Goal: Use online tool/utility: Use online tool/utility

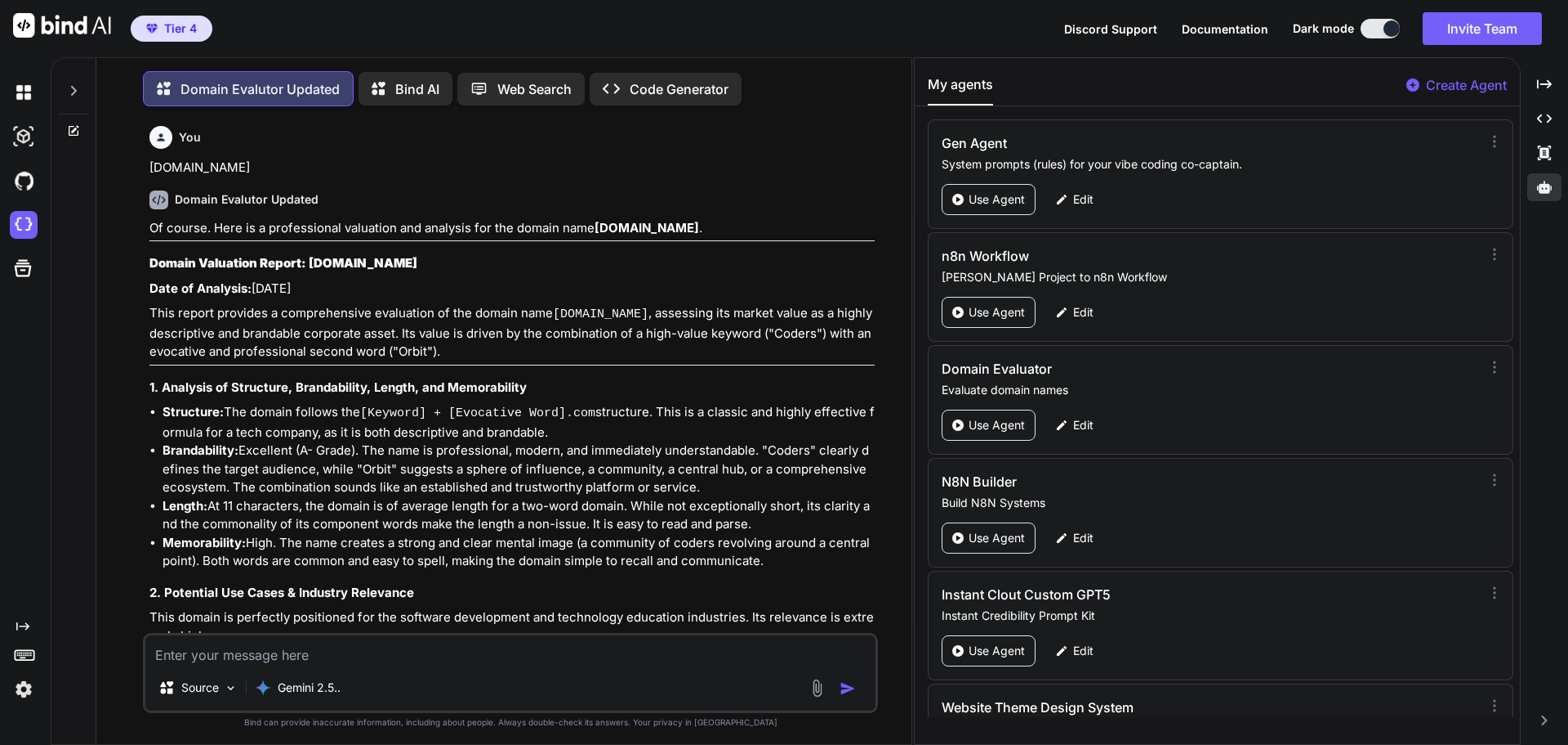
scroll to position [188, 0]
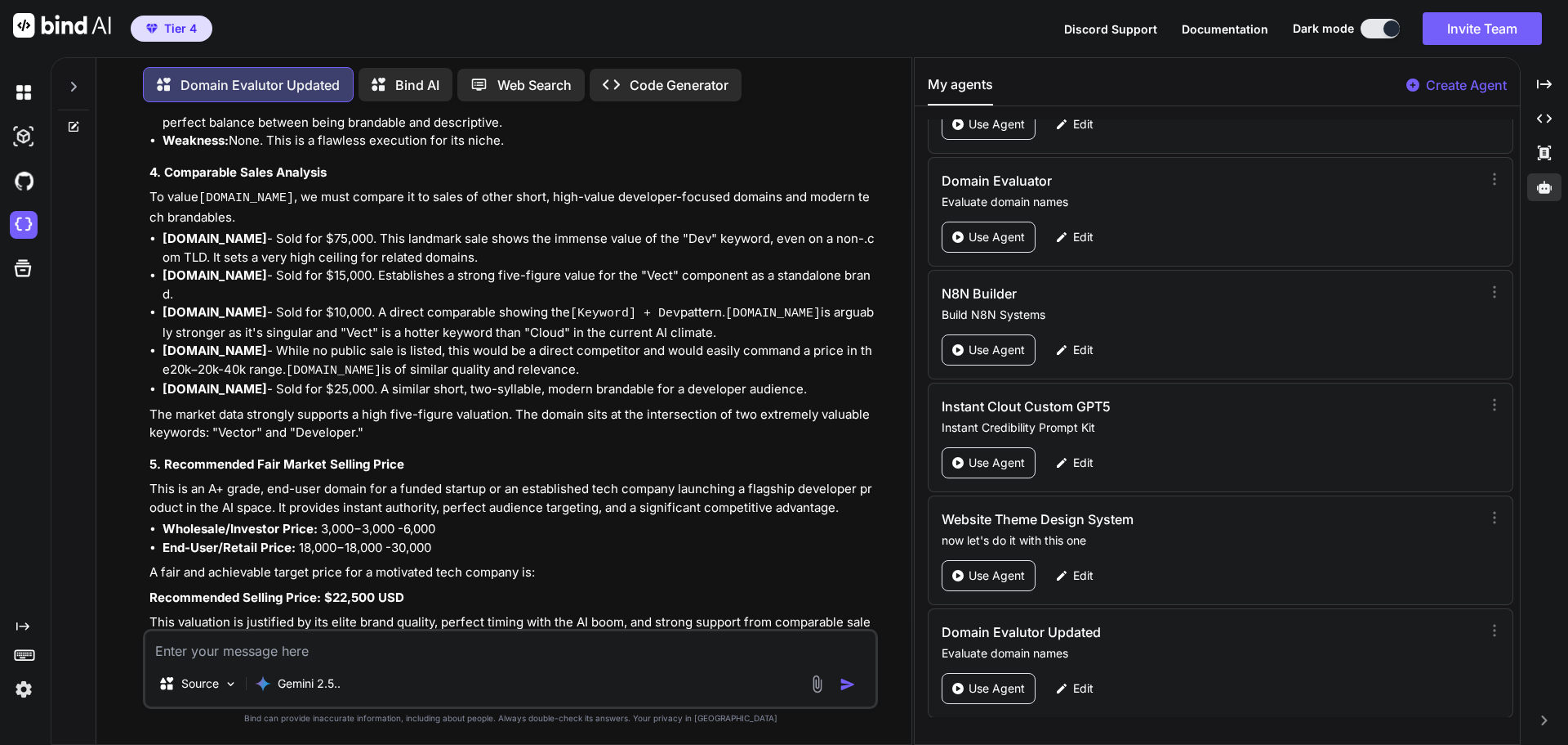
click at [69, 87] on icon at bounding box center [73, 86] width 13 height 13
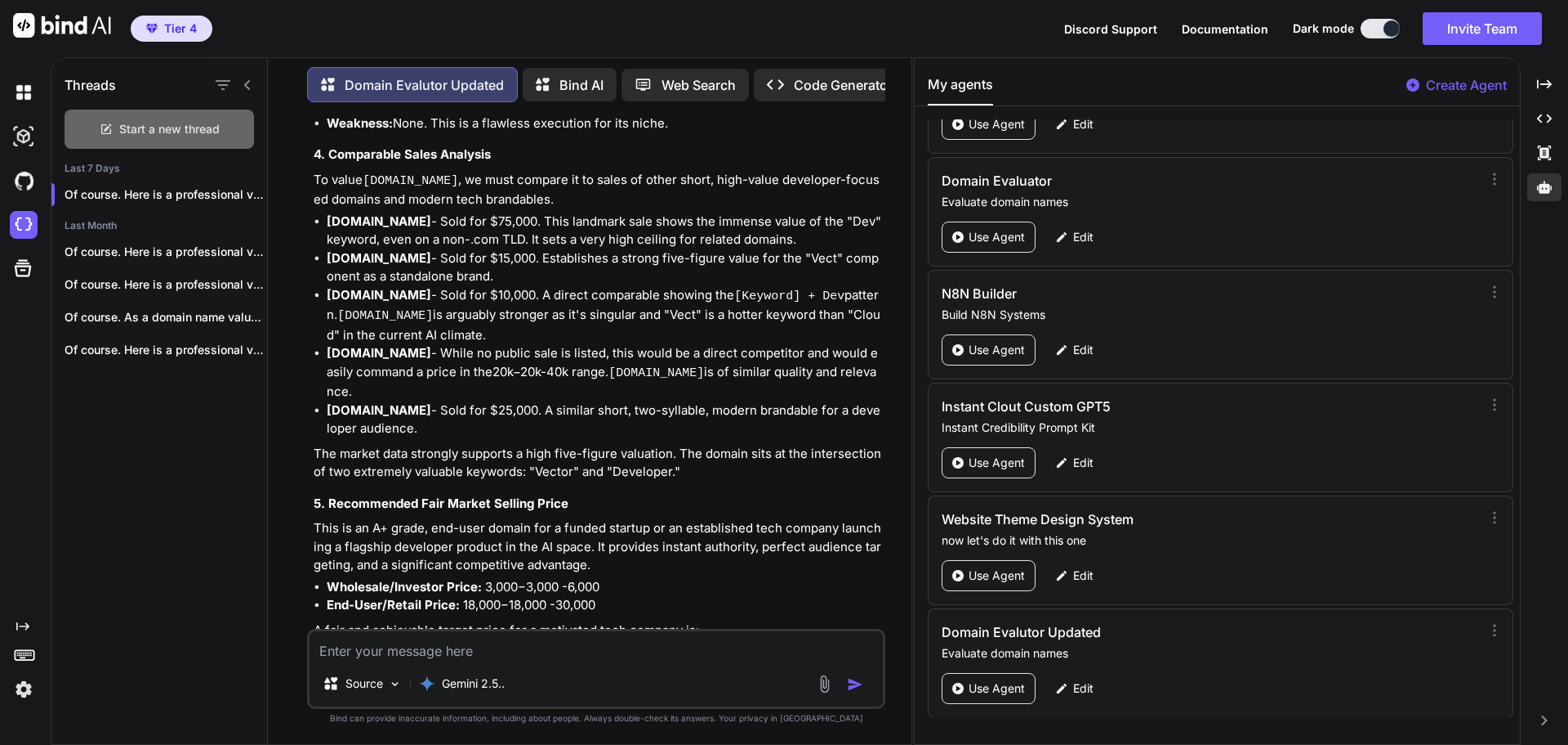
click at [185, 121] on span "Start a new thread" at bounding box center [170, 129] width 101 height 17
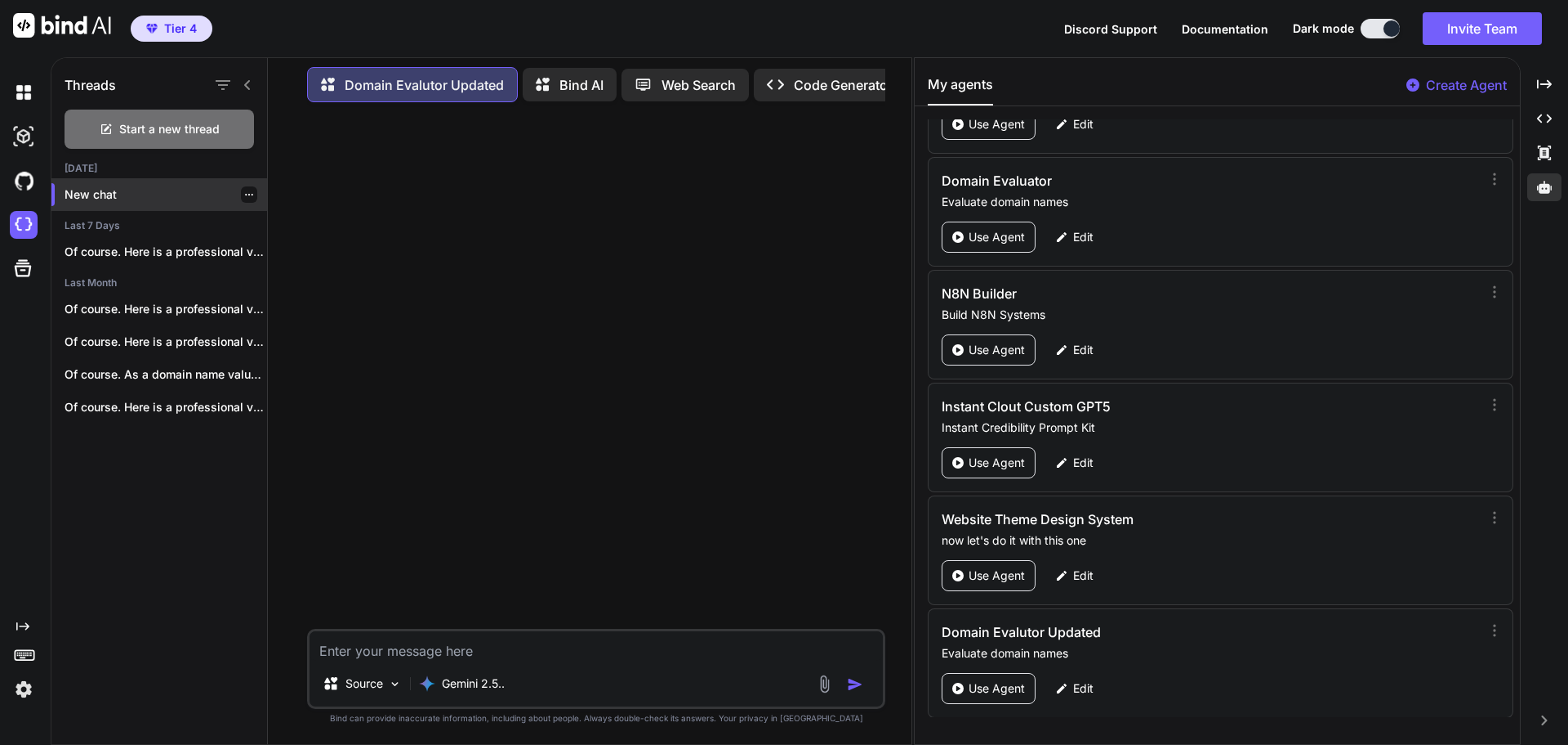
click at [135, 179] on div "New chat" at bounding box center [159, 194] width 216 height 33
type textarea "x"
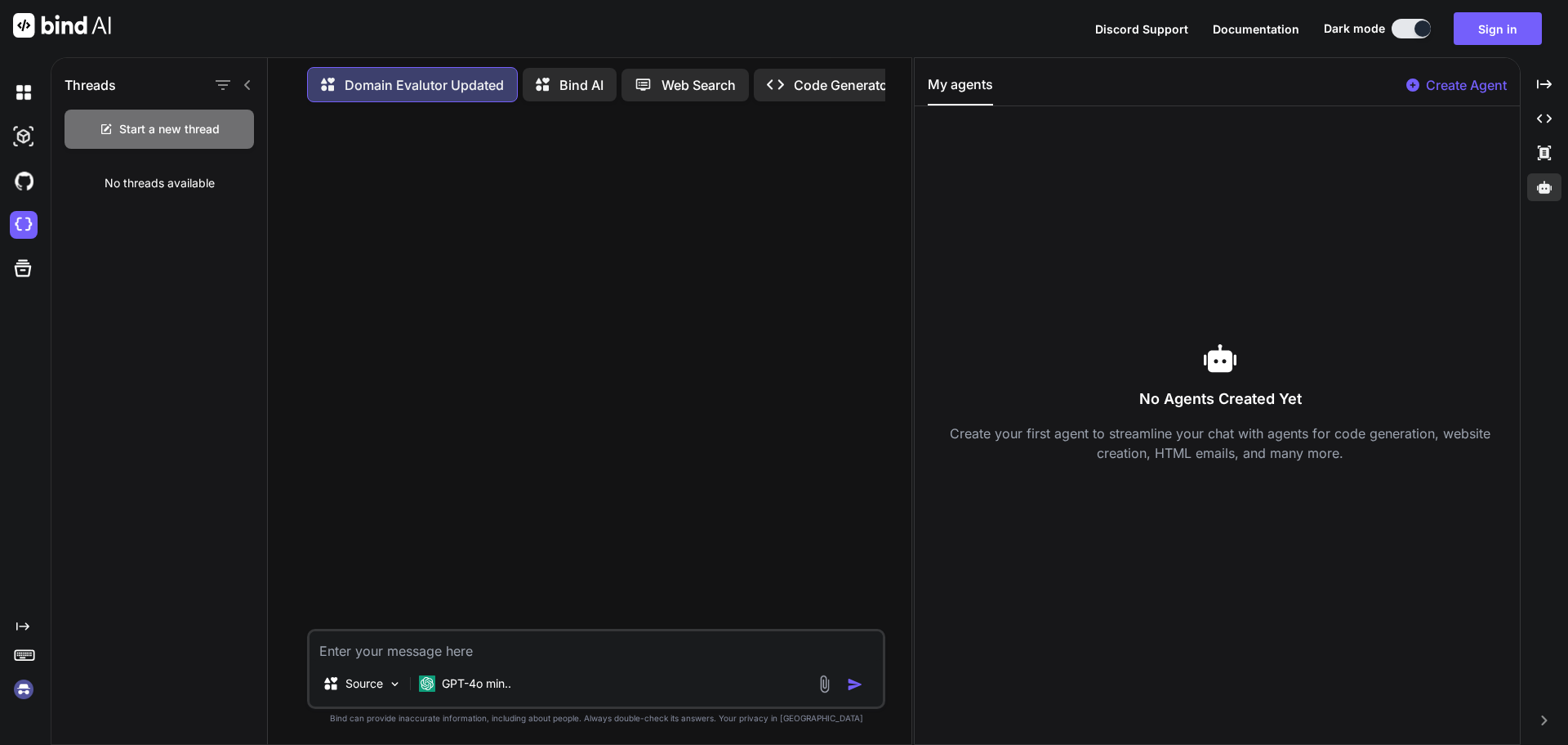
click at [439, 659] on textarea at bounding box center [596, 645] width 573 height 30
paste textarea "[DOMAIN_NAME]"
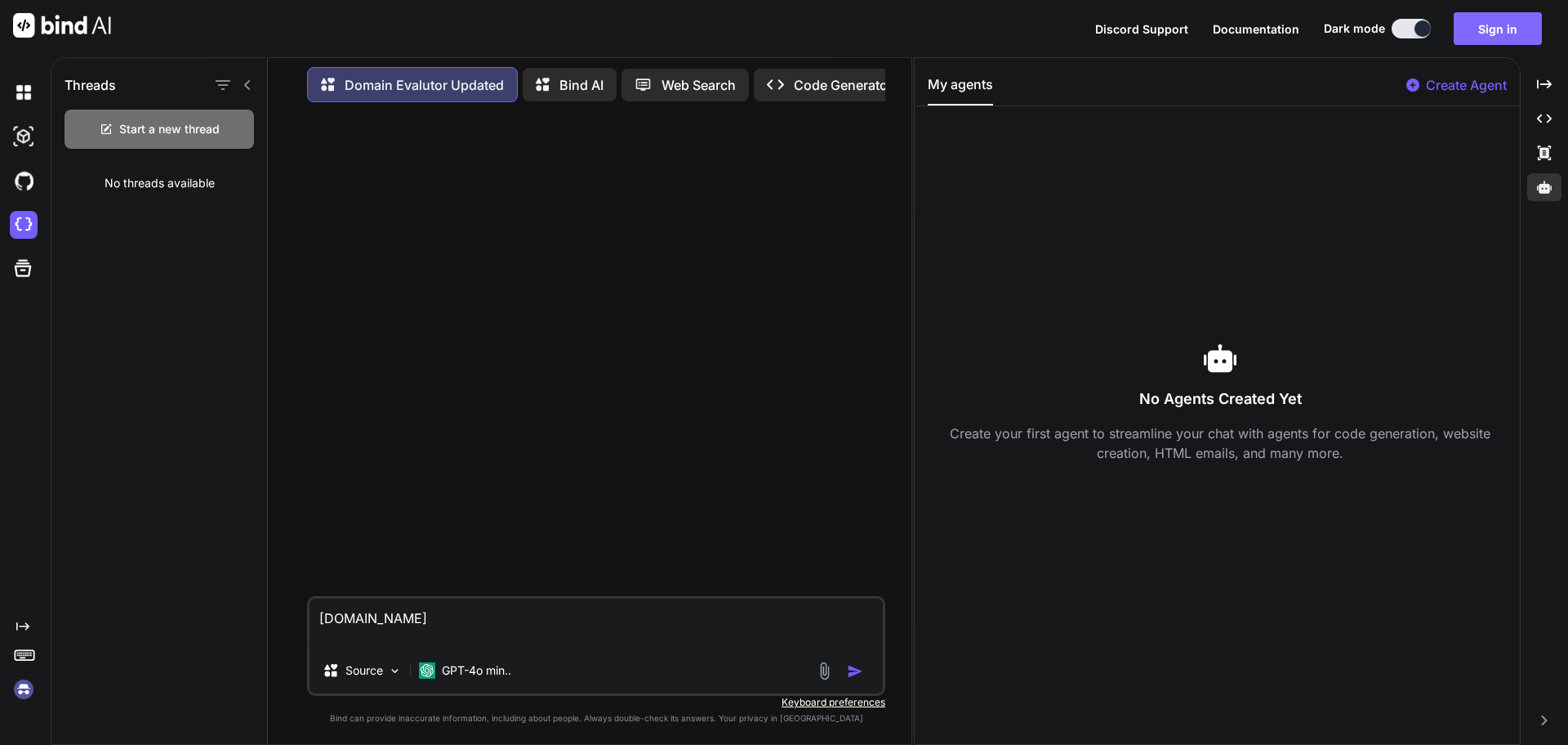
type textarea "[DOMAIN_NAME]"
click at [1511, 26] on button "Sign in" at bounding box center [1497, 28] width 88 height 33
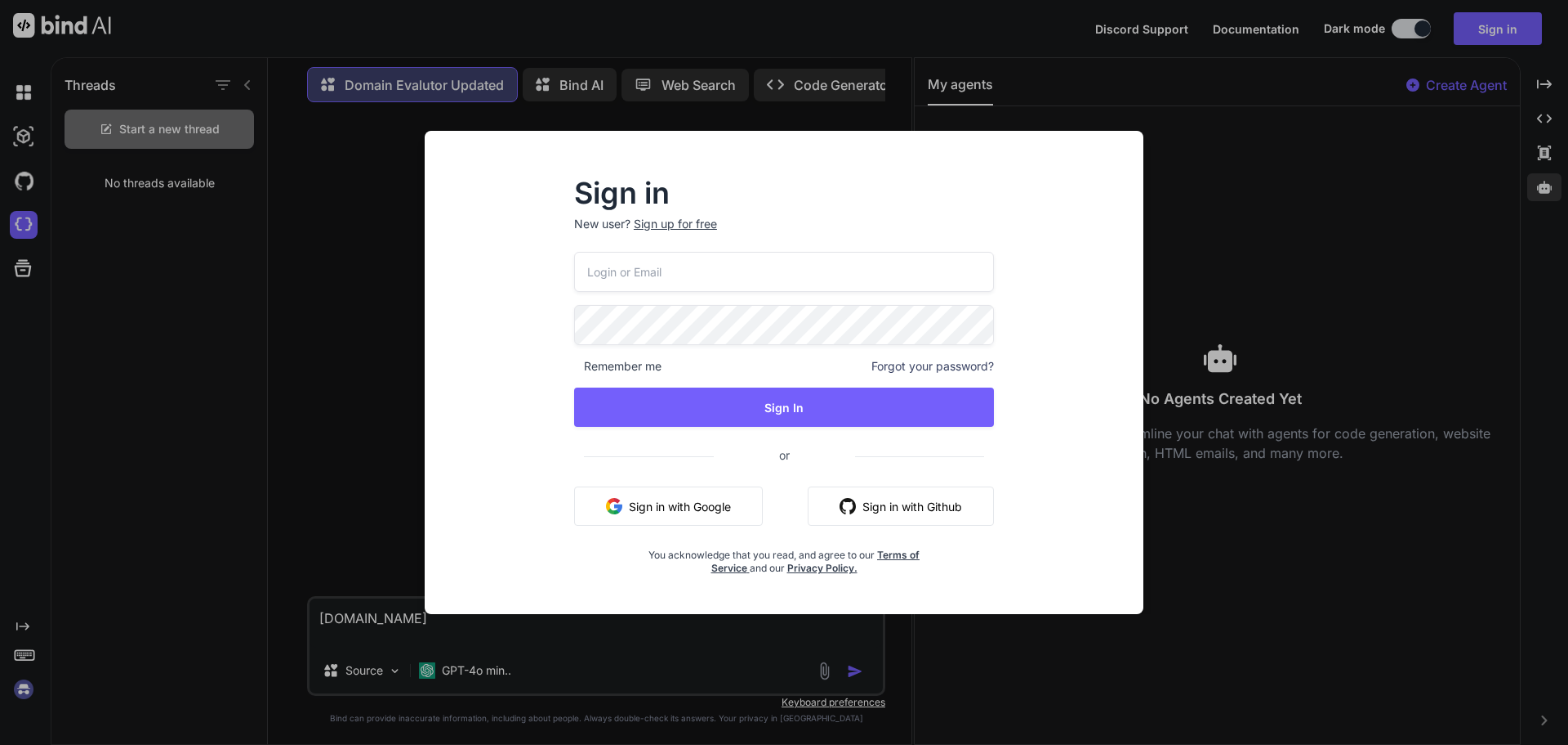
type input "[EMAIL_ADDRESS][DOMAIN_NAME]"
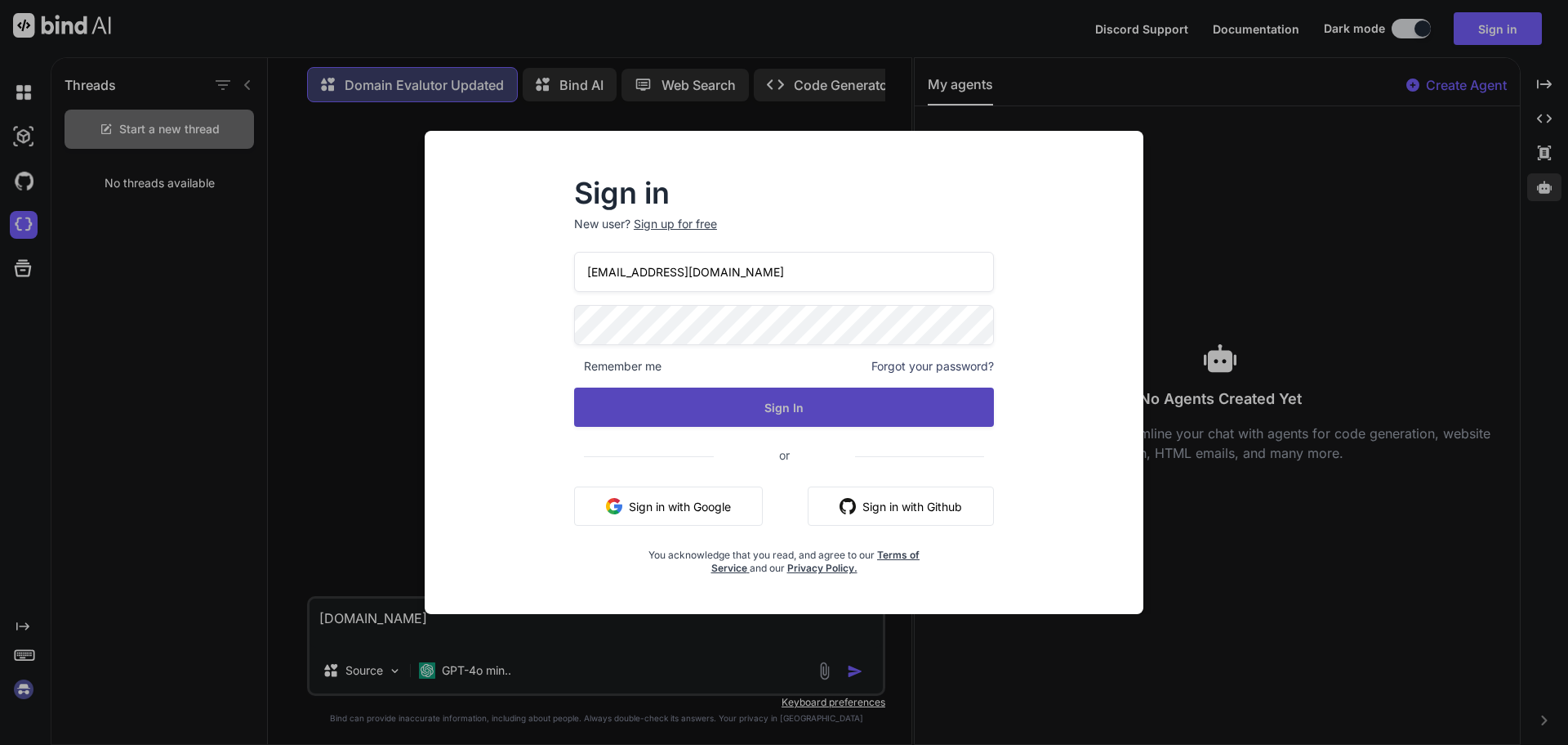
click at [713, 413] on button "Sign In" at bounding box center [784, 408] width 420 height 39
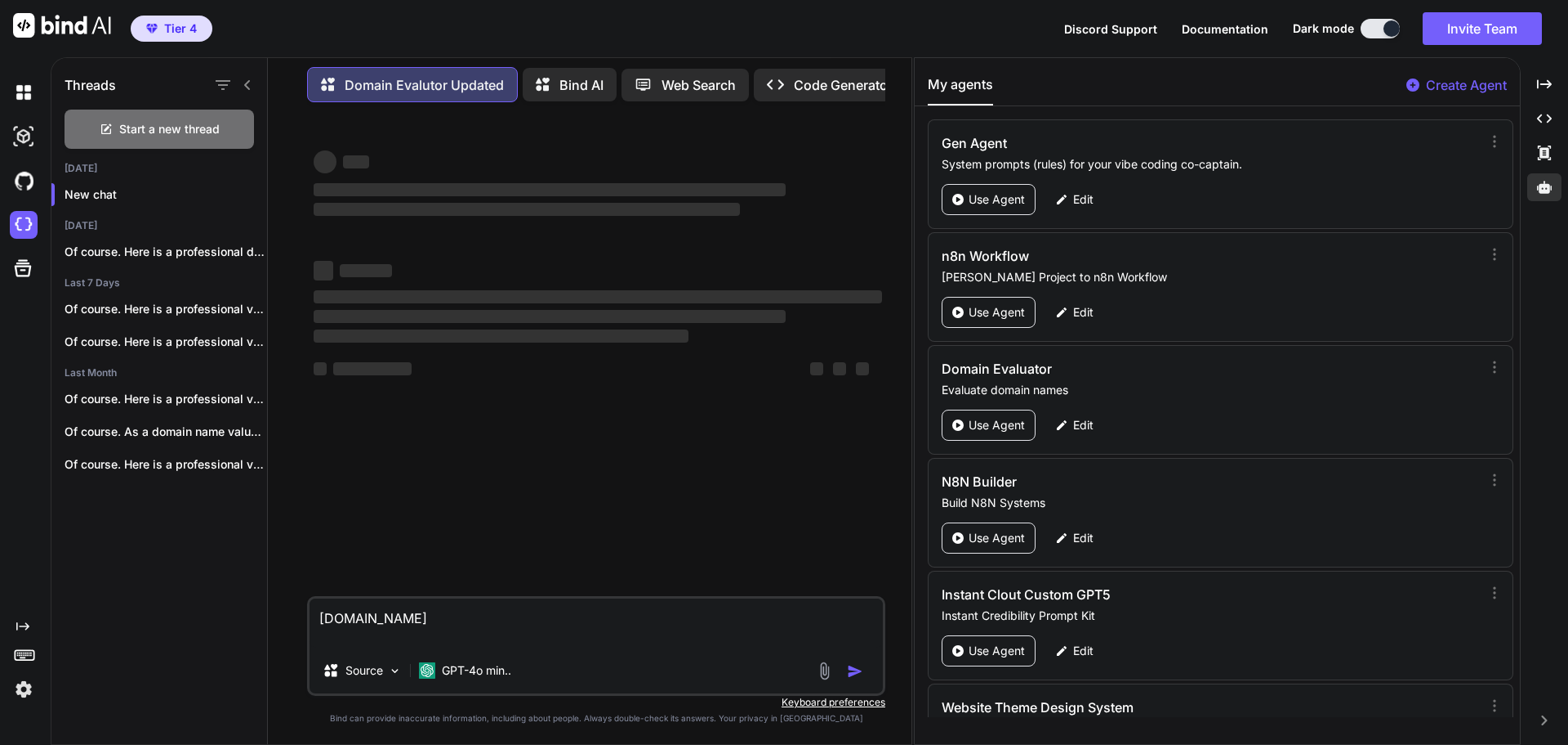
click at [407, 641] on textarea "[DOMAIN_NAME]" at bounding box center [596, 623] width 573 height 49
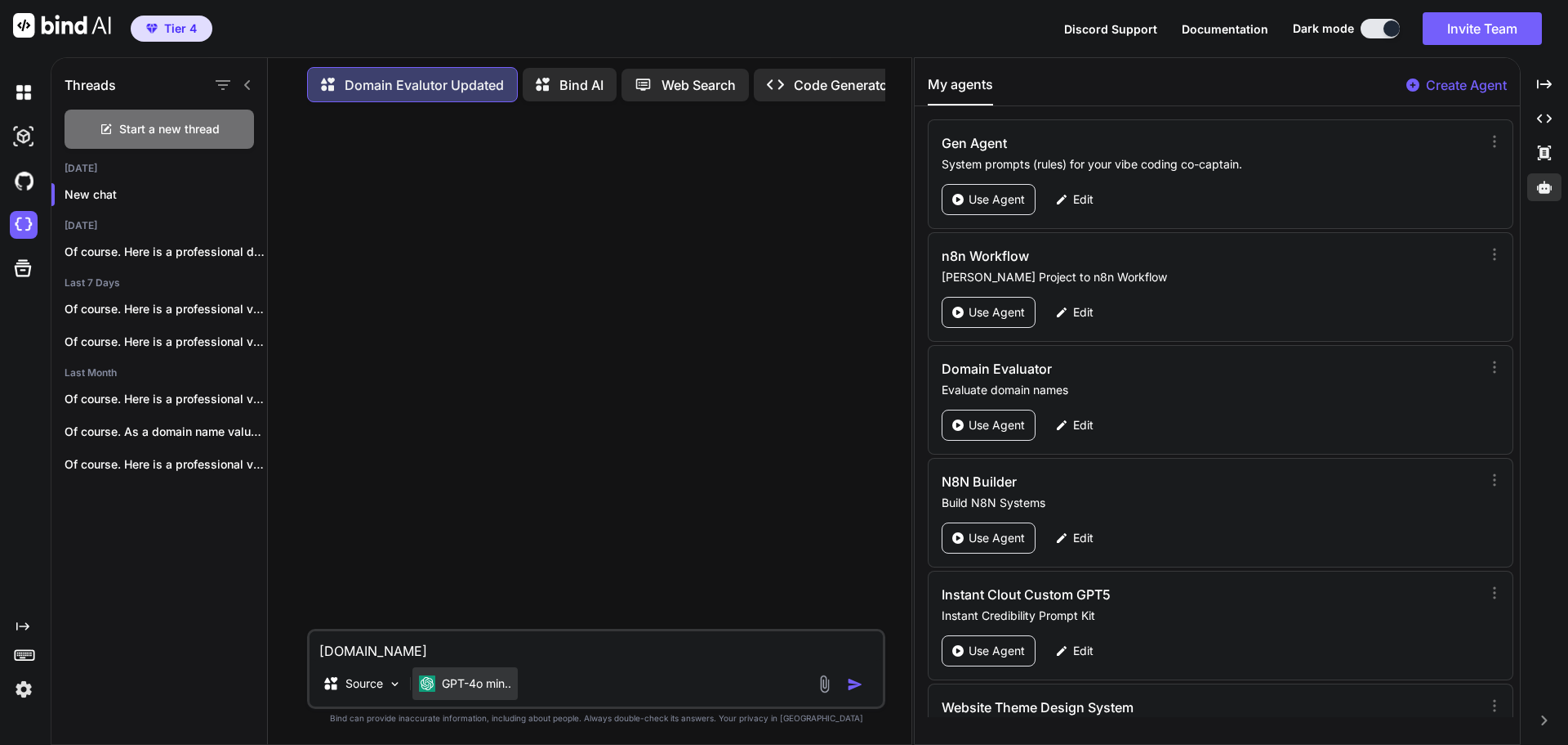
type textarea "[DOMAIN_NAME]"
click at [476, 684] on p "GPT-4o min.." at bounding box center [476, 683] width 69 height 17
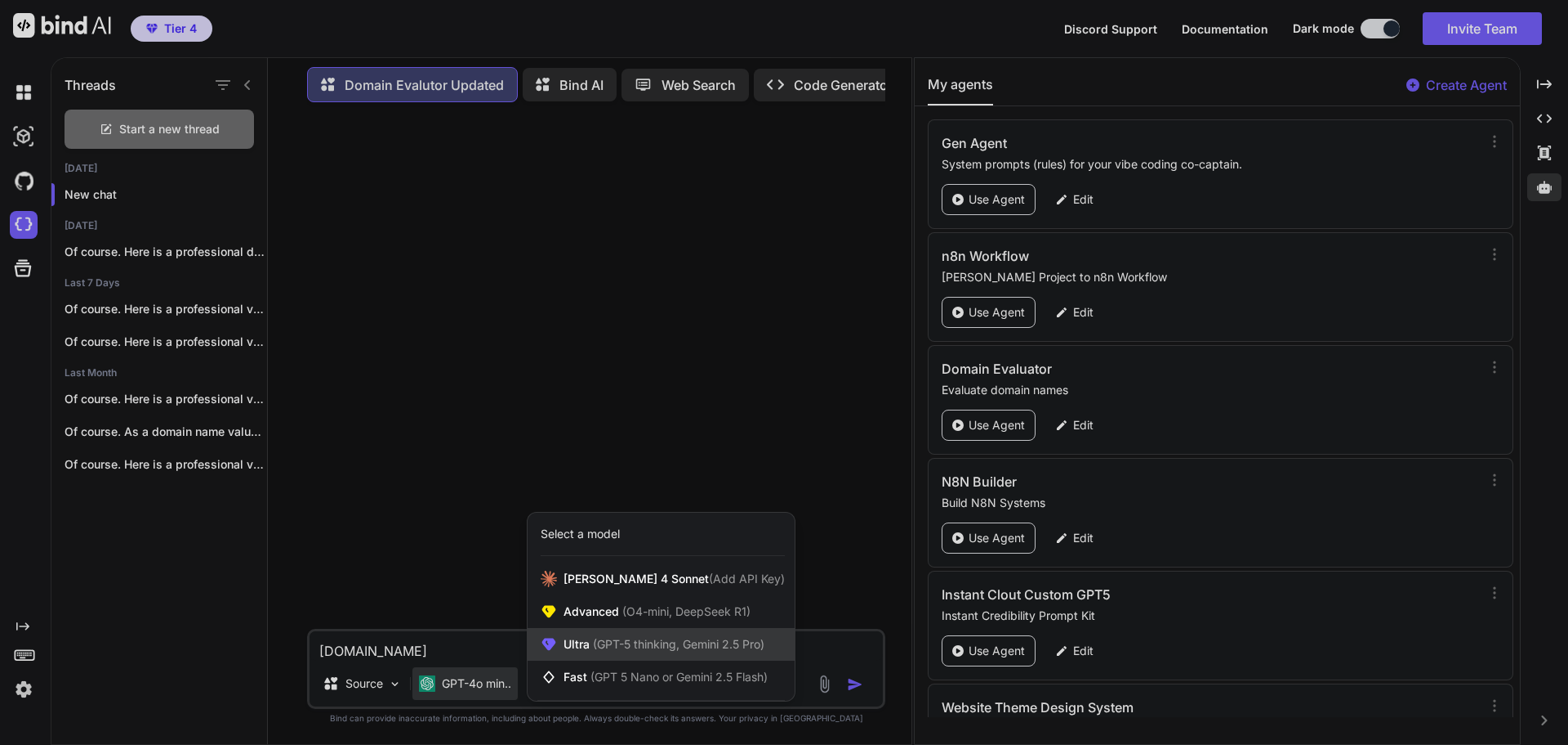
click at [641, 646] on span "(GPT-5 thinking, Gemini 2.5 Pro)" at bounding box center [677, 643] width 175 height 14
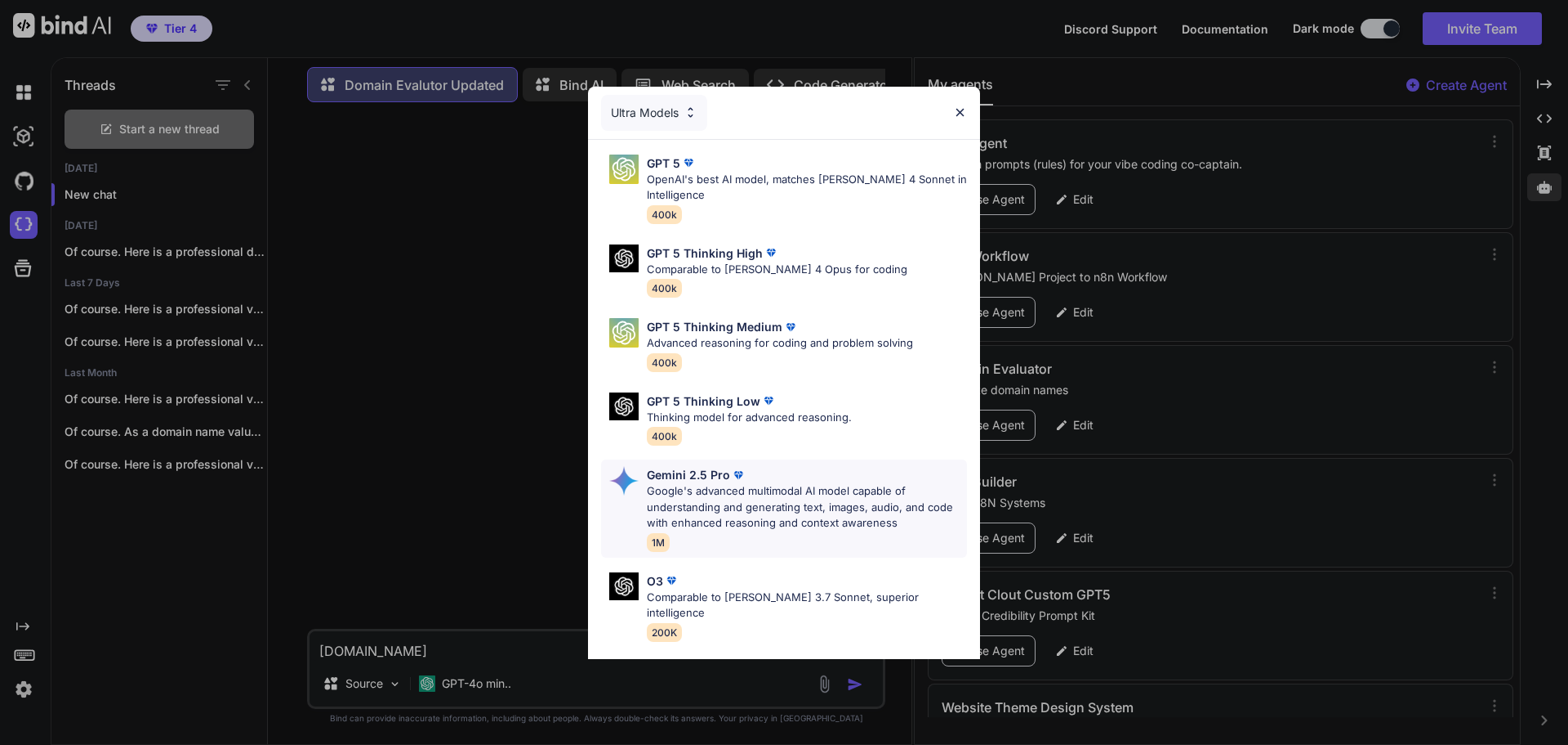
click at [731, 492] on p "Google's advanced multimodal AI model capable of understanding and generating t…" at bounding box center [807, 507] width 321 height 48
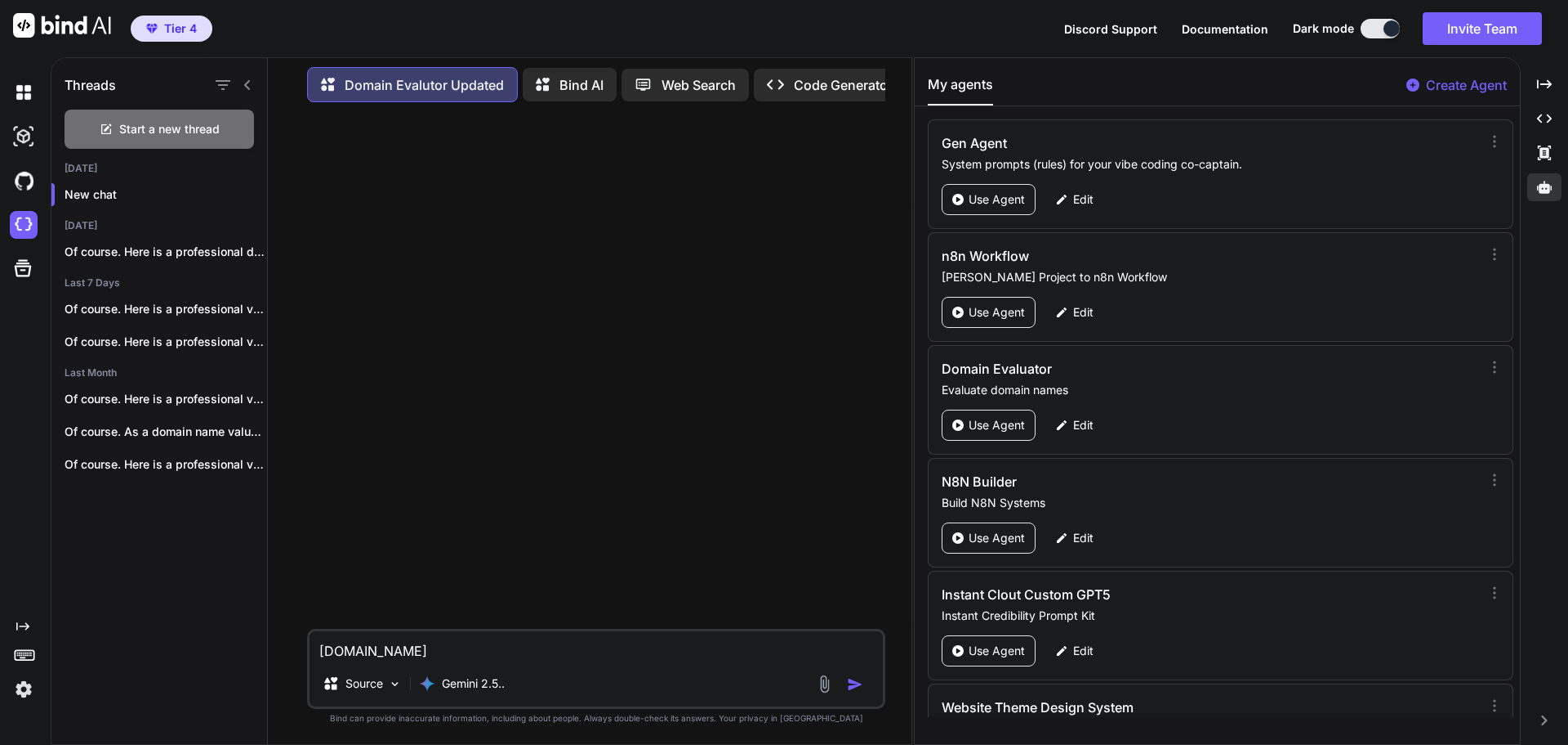
click at [252, 81] on icon at bounding box center [247, 85] width 13 height 13
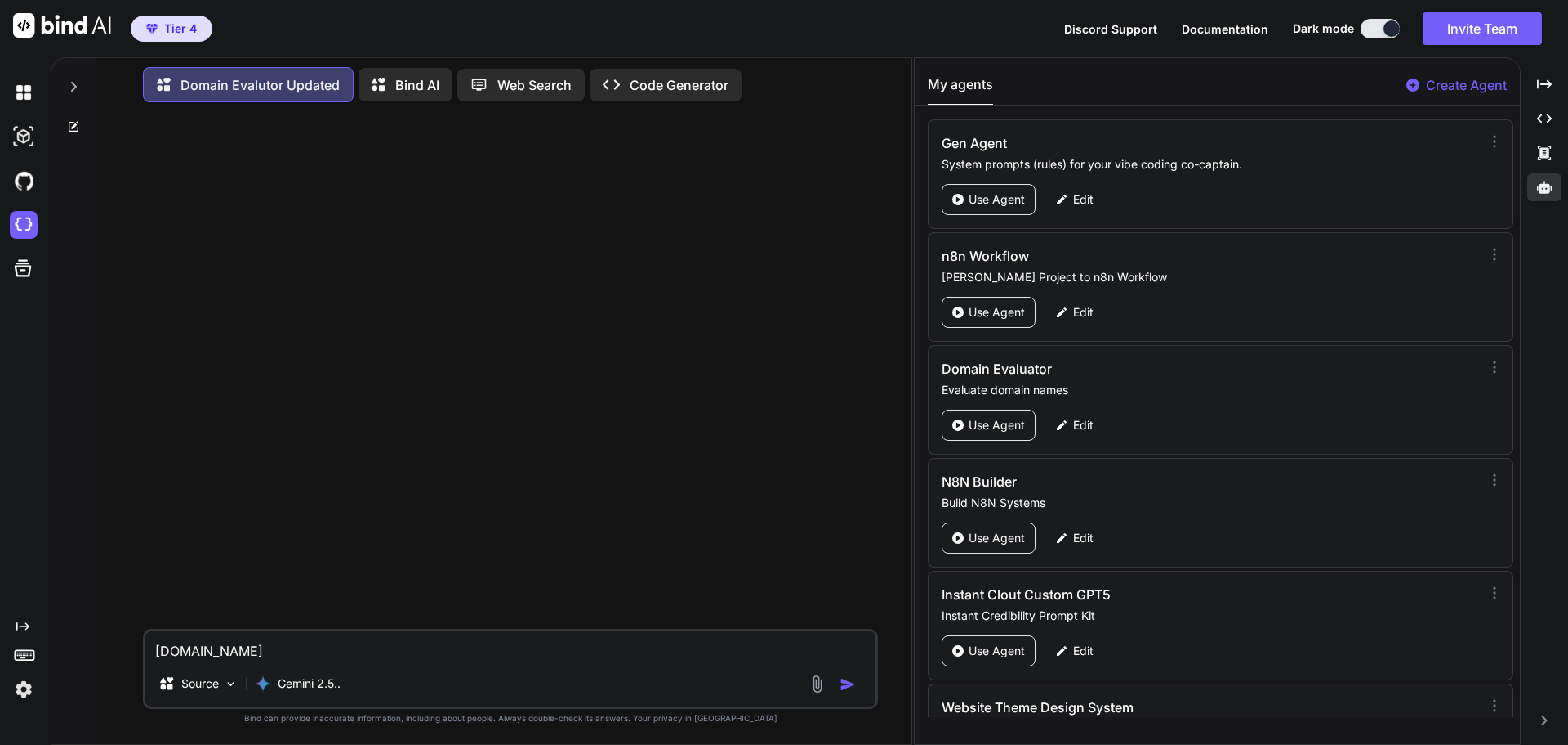
click at [844, 686] on img "button" at bounding box center [848, 684] width 17 height 17
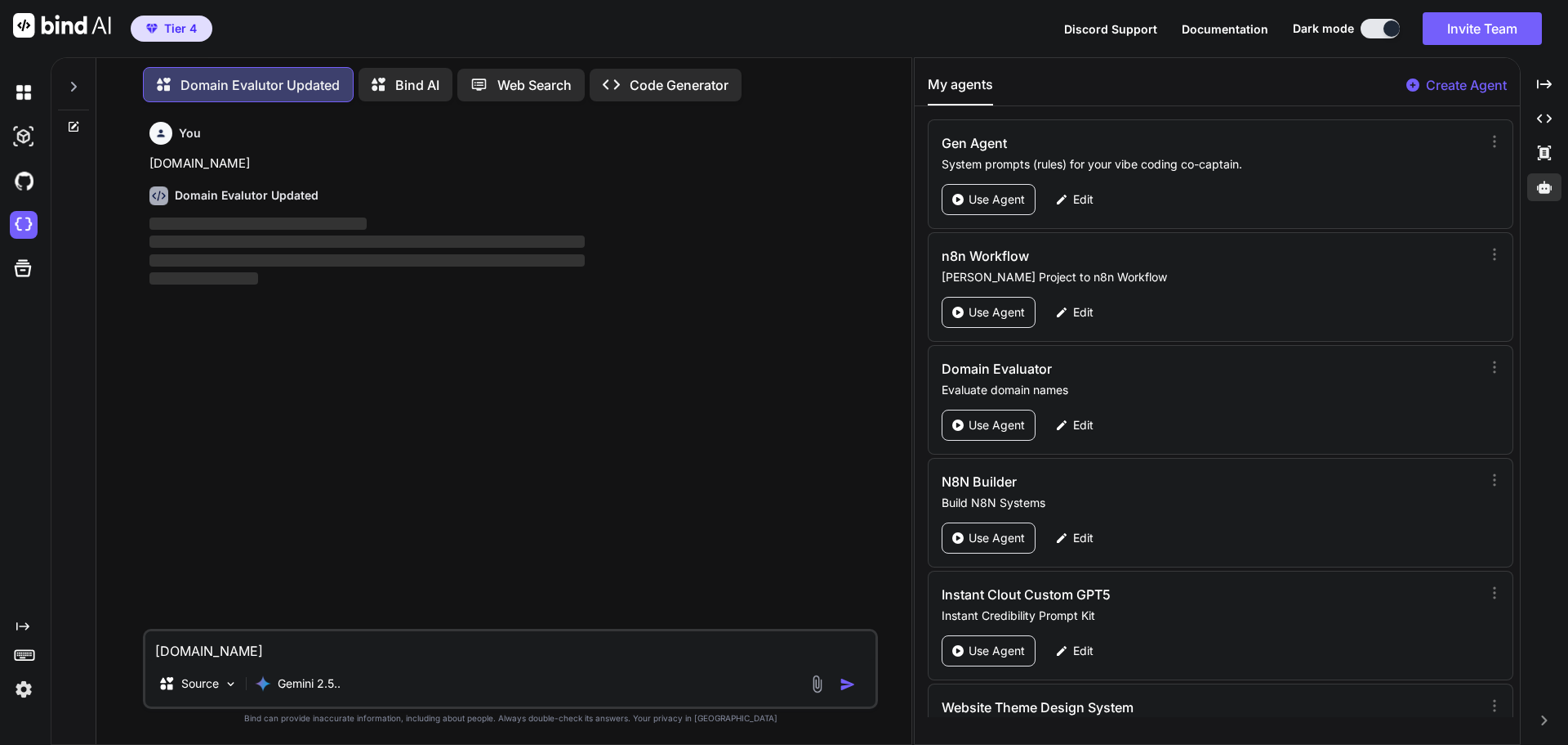
scroll to position [8, 0]
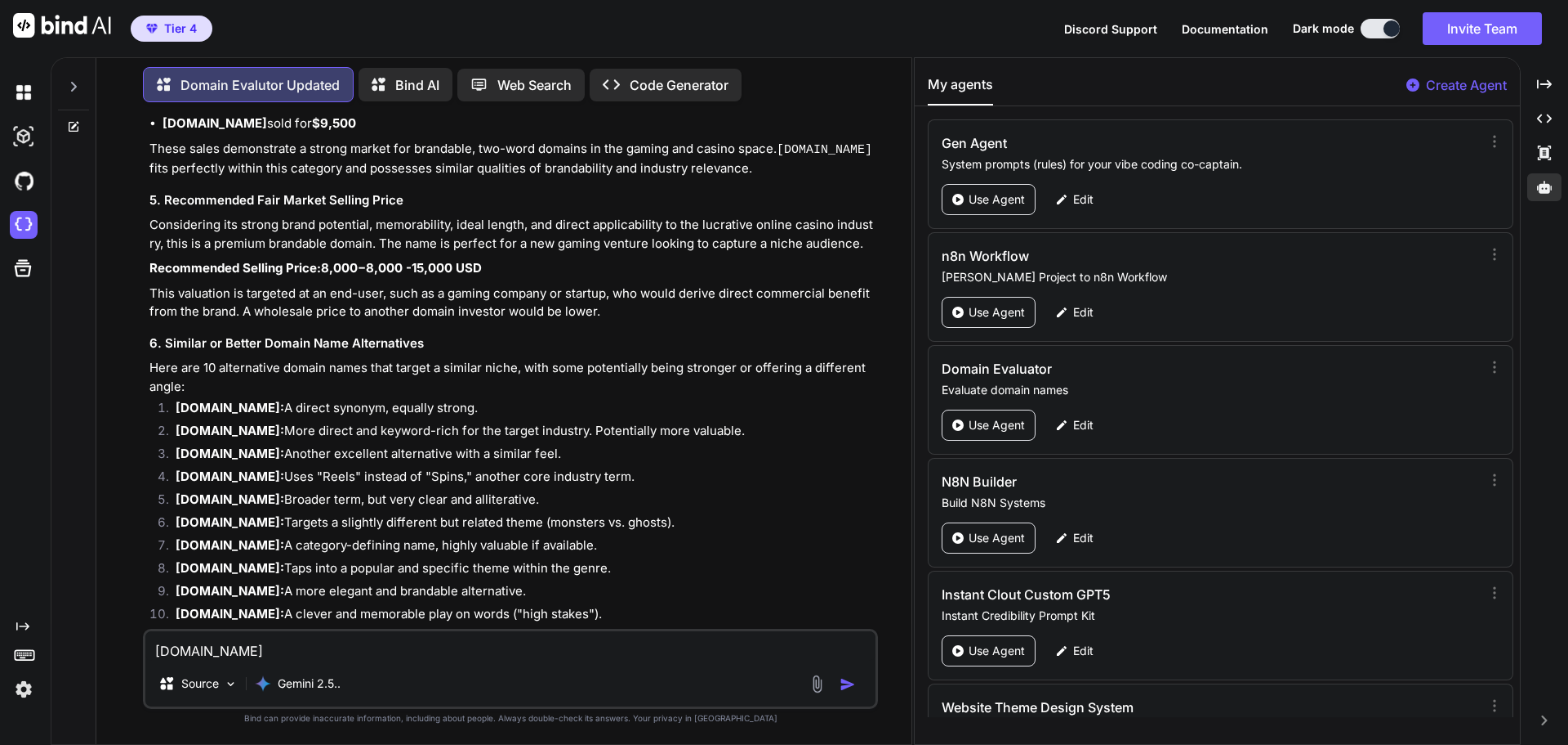
scroll to position [843, 0]
